Goal: Information Seeking & Learning: Check status

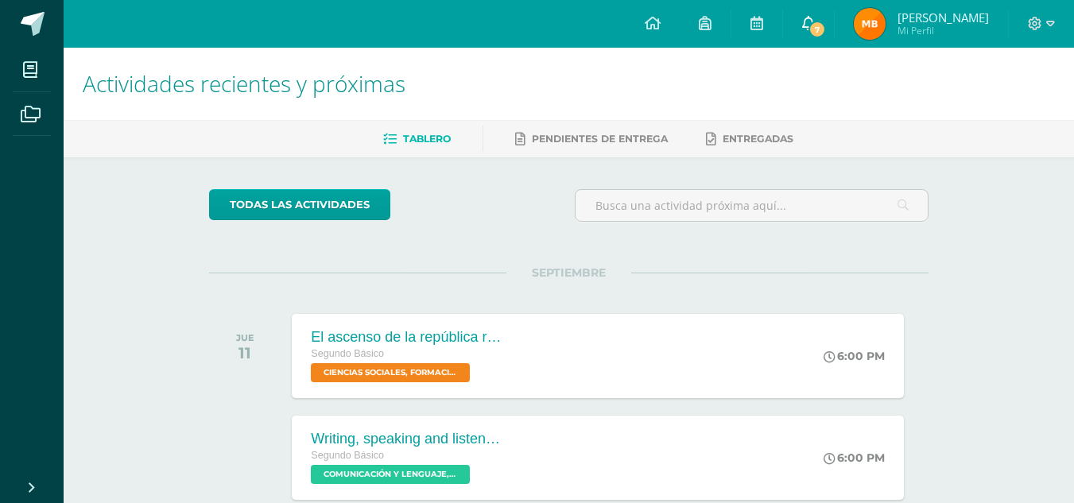
click at [823, 23] on span "7" at bounding box center [817, 29] width 17 height 17
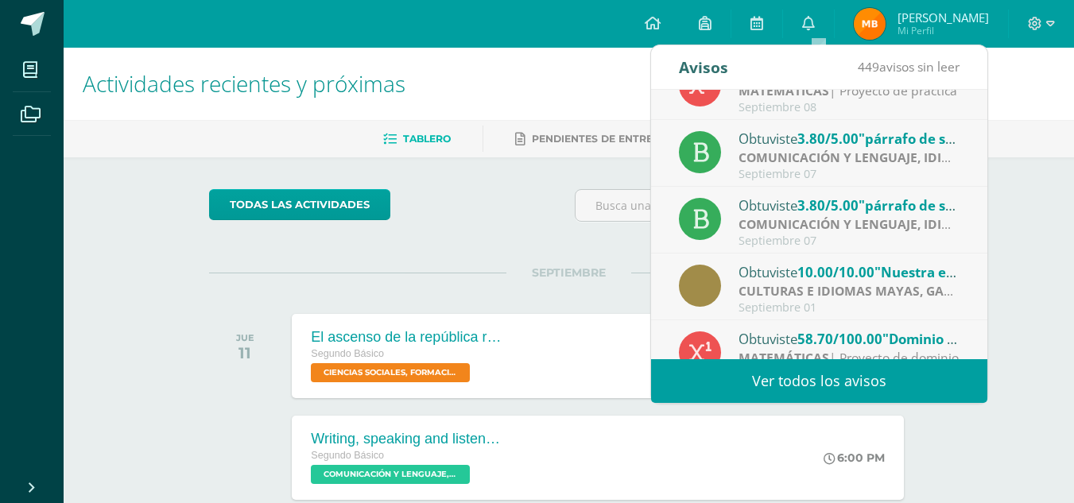
scroll to position [265, 0]
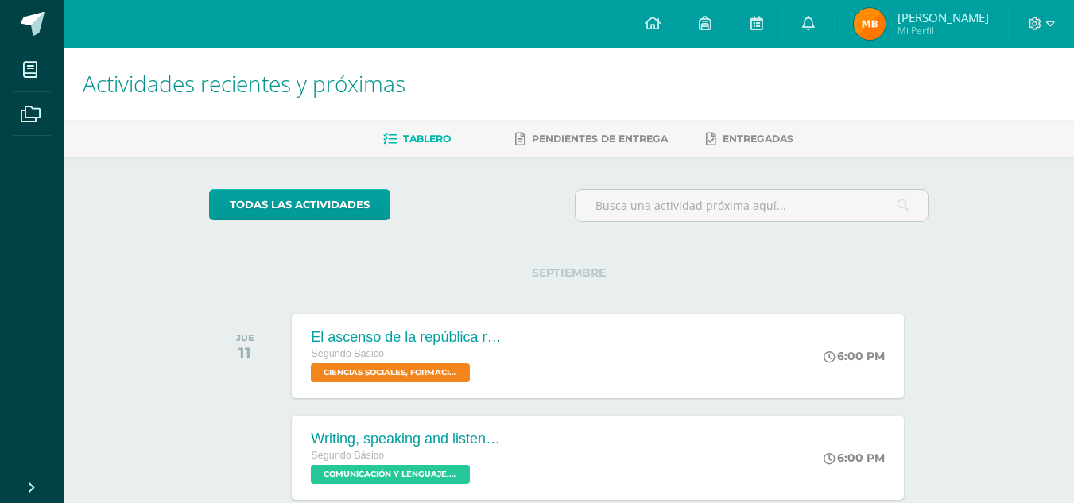
click at [498, 200] on div "todas las Actividades" at bounding box center [355, 211] width 305 height 45
click at [872, 27] on img at bounding box center [870, 24] width 32 height 32
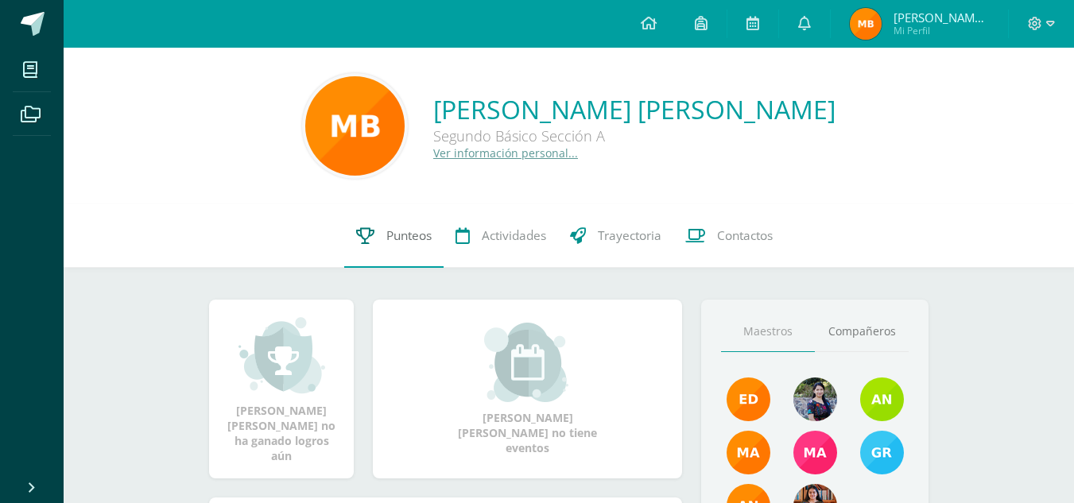
click at [393, 231] on span "Punteos" at bounding box center [408, 235] width 45 height 17
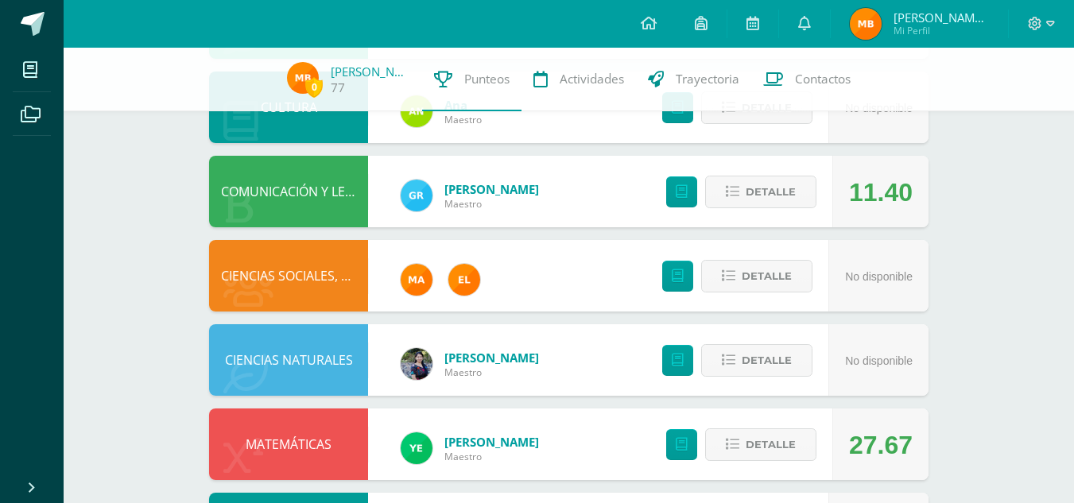
scroll to position [601, 0]
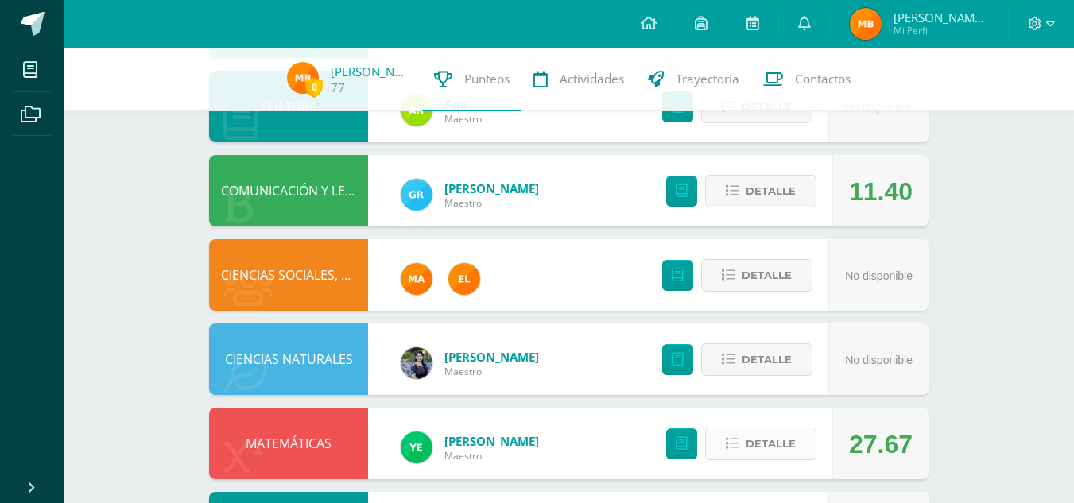
click at [762, 446] on span "Detalle" at bounding box center [771, 443] width 50 height 29
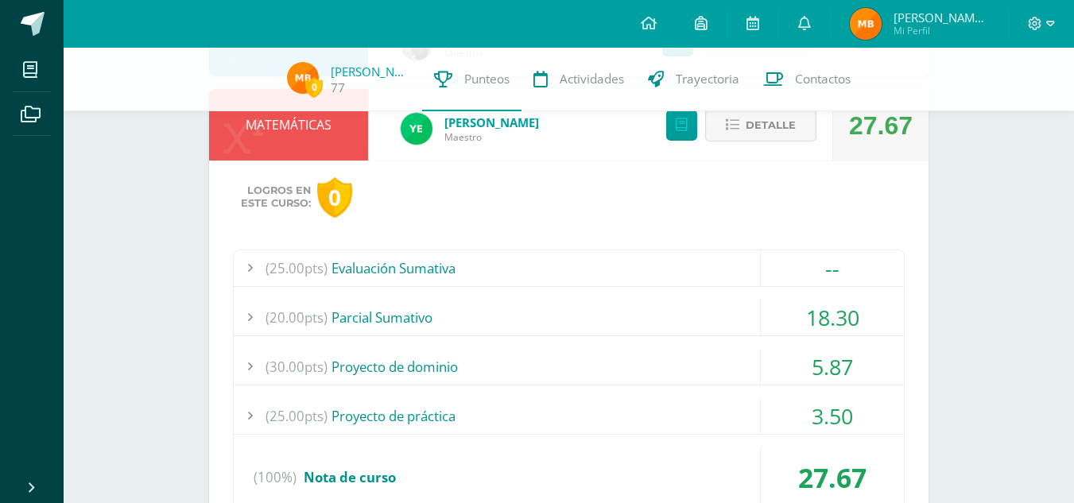
scroll to position [923, 0]
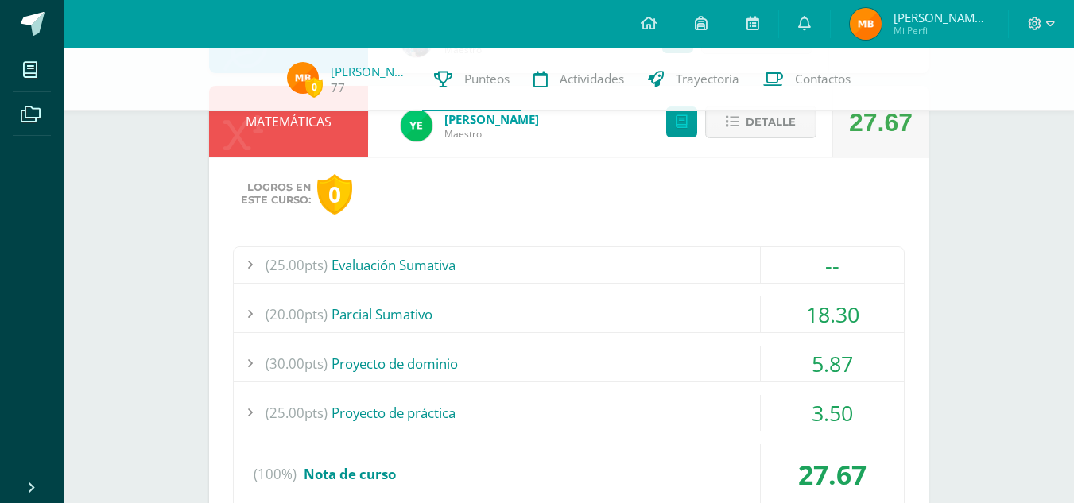
click at [407, 309] on div "(20.00pts) Parcial Sumativo" at bounding box center [569, 315] width 670 height 36
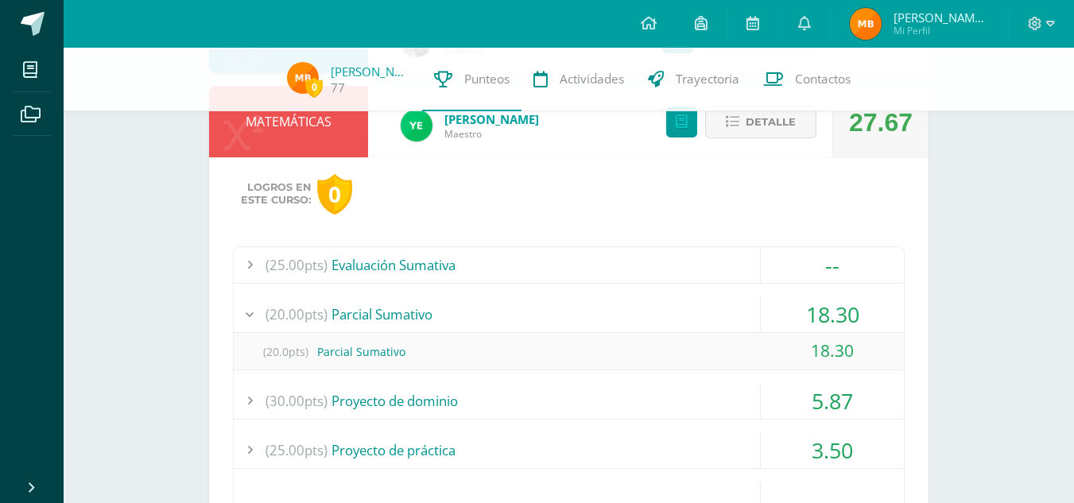
click at [407, 309] on div "(20.00pts) Parcial Sumativo" at bounding box center [569, 315] width 670 height 36
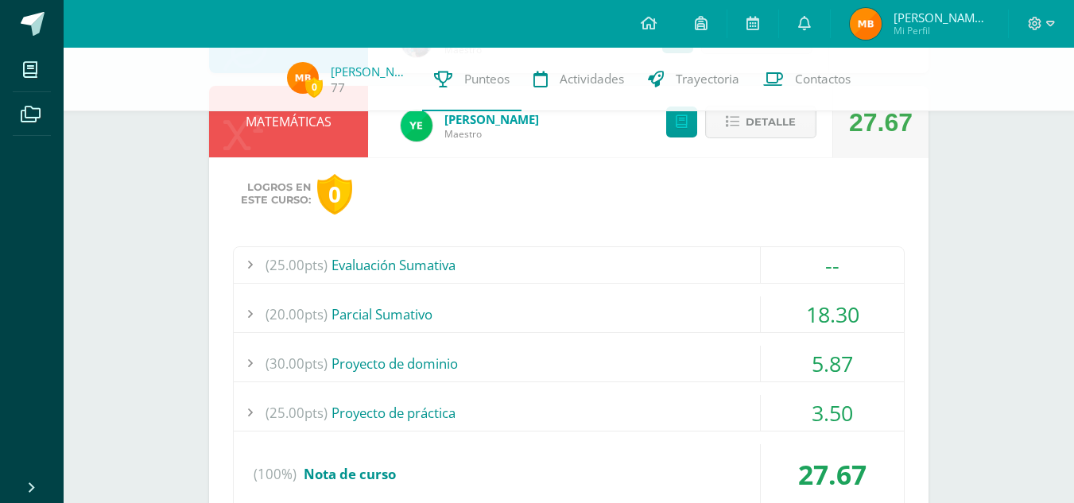
click at [429, 369] on div "(30.00pts) Proyecto de dominio" at bounding box center [569, 364] width 670 height 36
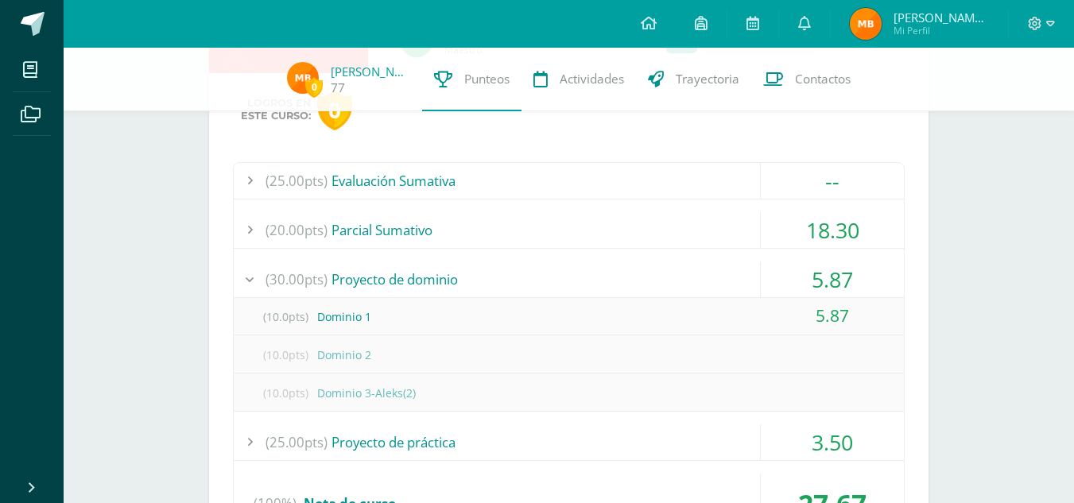
scroll to position [1008, 0]
click at [389, 288] on div "(30.00pts) Proyecto de dominio" at bounding box center [569, 279] width 670 height 36
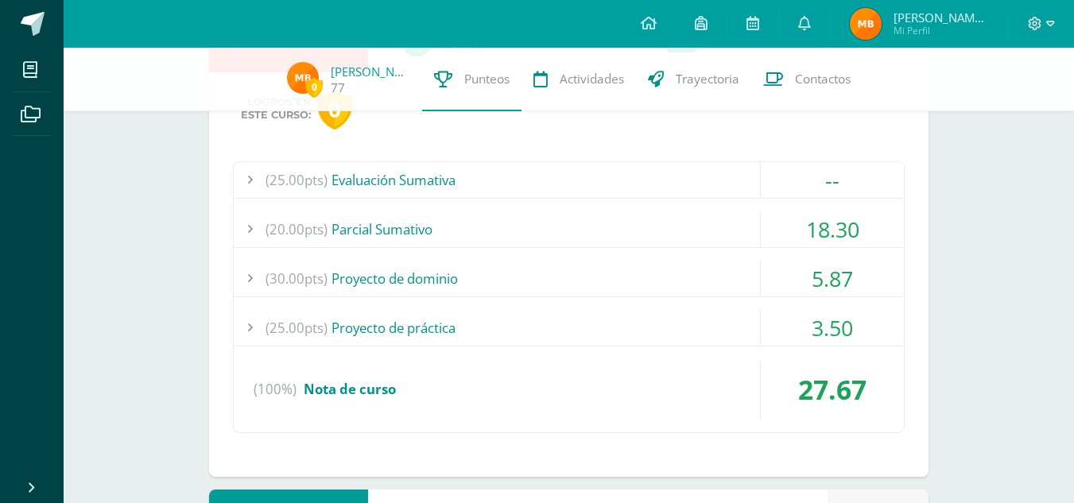
click at [414, 317] on div "(25.00pts) Proyecto de práctica" at bounding box center [569, 328] width 670 height 36
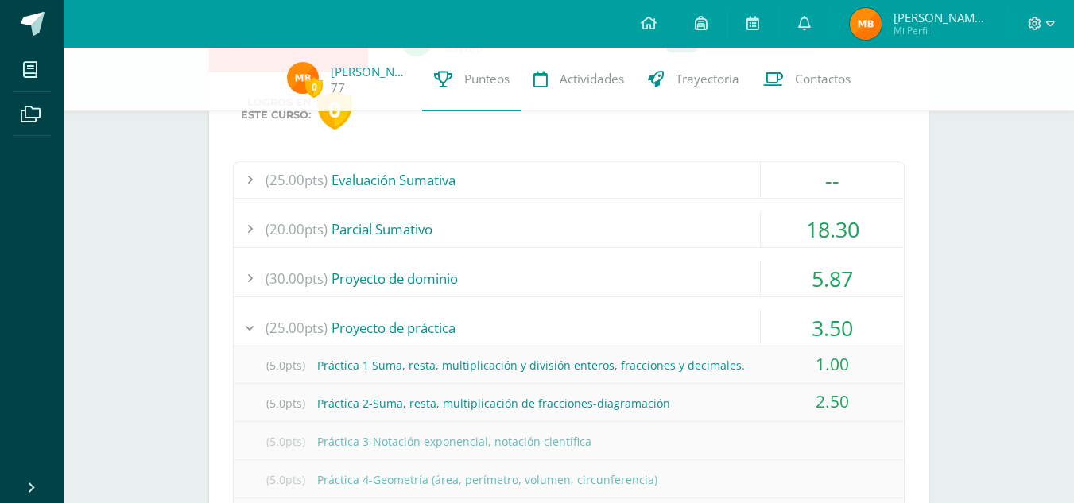
click at [414, 325] on div "(25.00pts) Proyecto de práctica" at bounding box center [569, 328] width 670 height 36
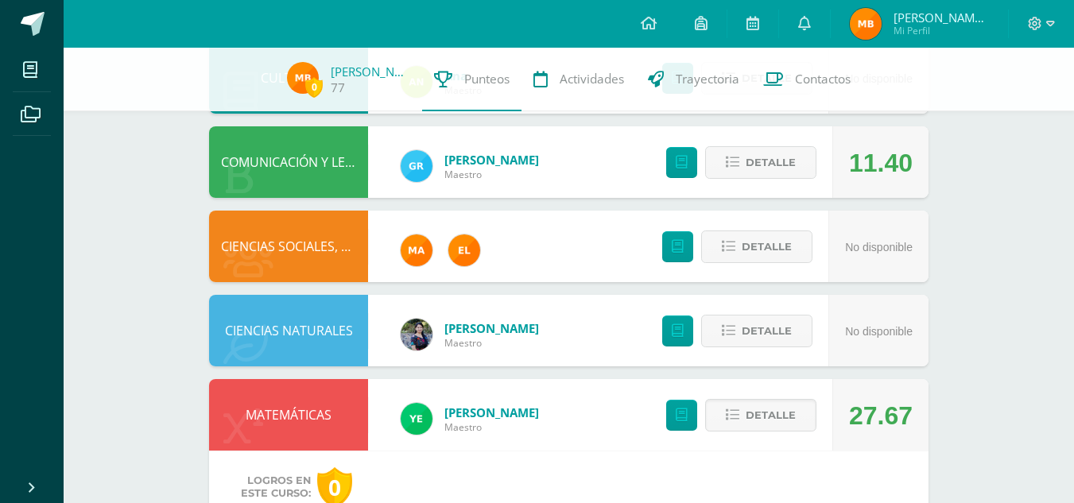
scroll to position [0, 0]
